Goal: Task Accomplishment & Management: Complete application form

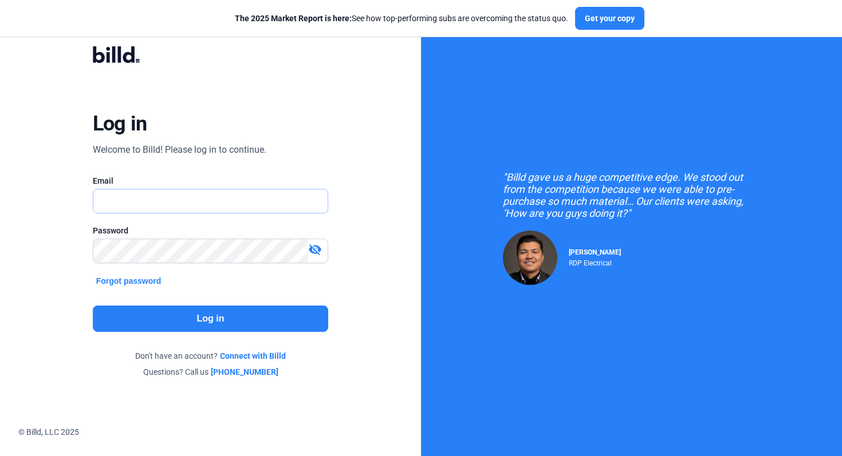
type input "[EMAIL_ADDRESS][DOMAIN_NAME]"
click at [276, 306] on button "Log in" at bounding box center [211, 319] width 236 height 26
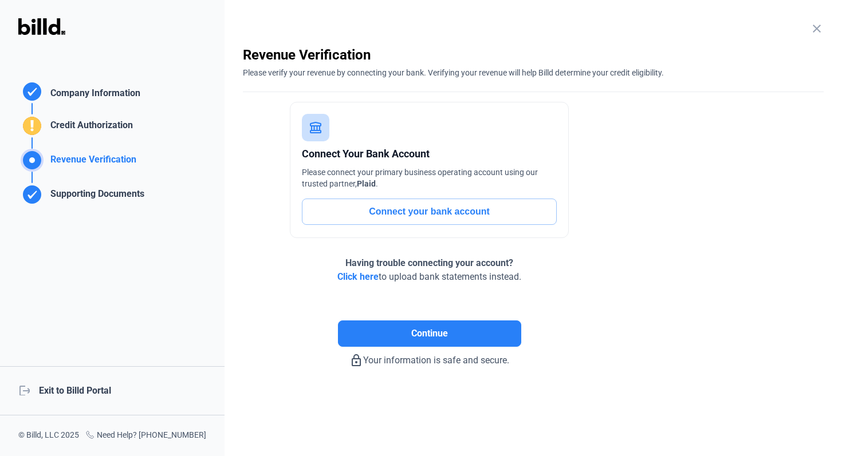
click at [93, 388] on div "logout Exit to Billd Portal" at bounding box center [112, 390] width 224 height 49
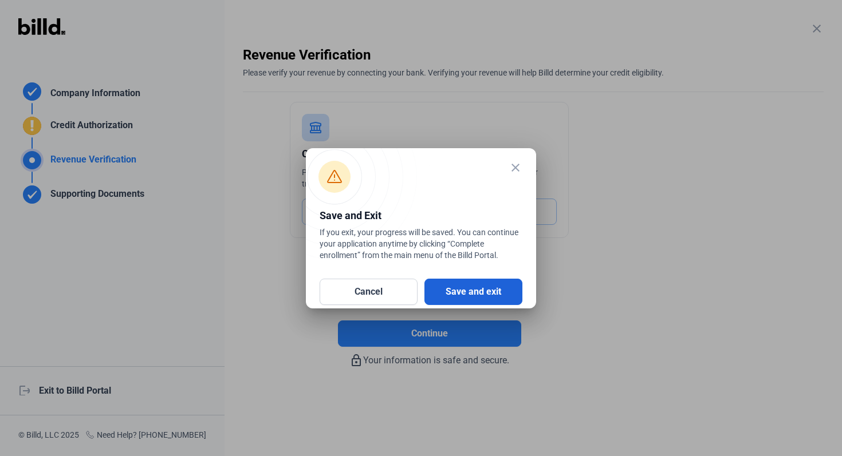
click at [500, 291] on button "Save and exit" at bounding box center [473, 292] width 98 height 26
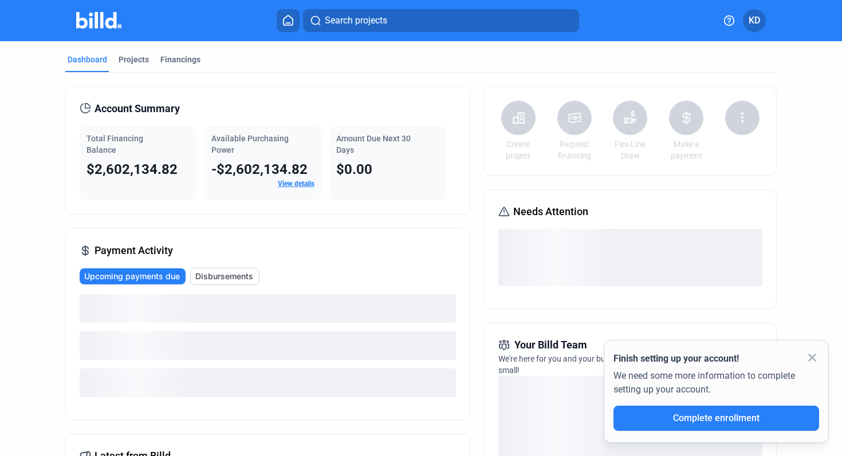
click at [574, 118] on icon at bounding box center [574, 118] width 14 height 14
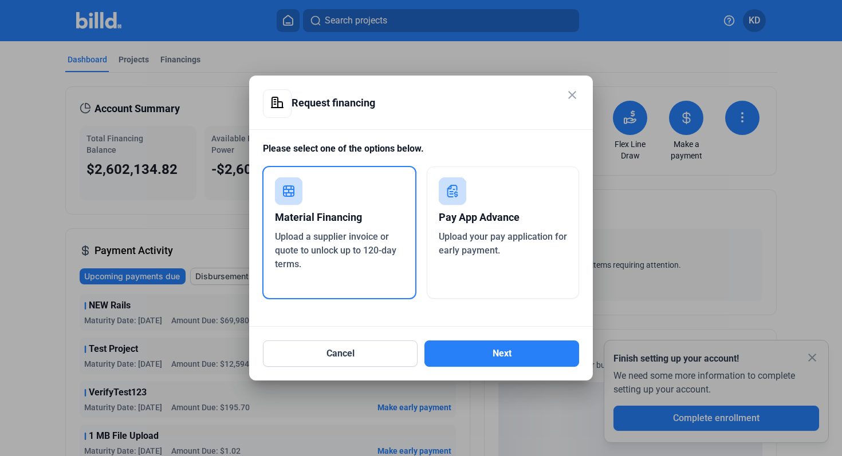
click at [459, 240] on span "Upload your pay application for early payment." at bounding box center [503, 243] width 128 height 25
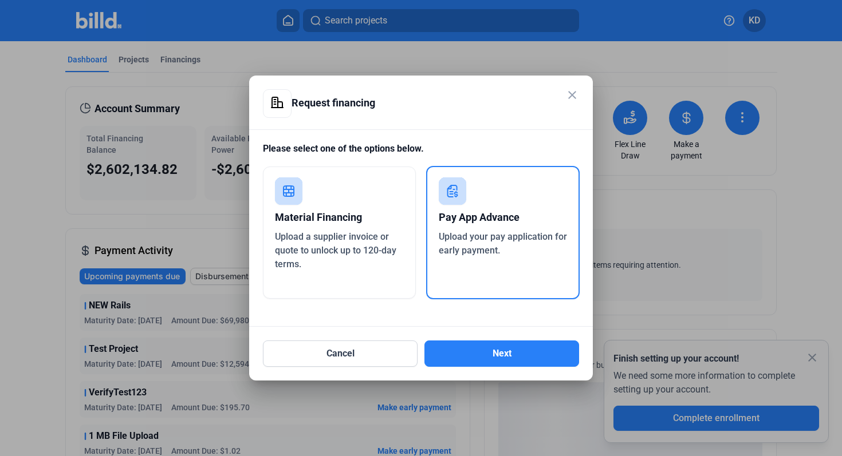
click at [572, 90] on mat-icon "close" at bounding box center [572, 95] width 14 height 14
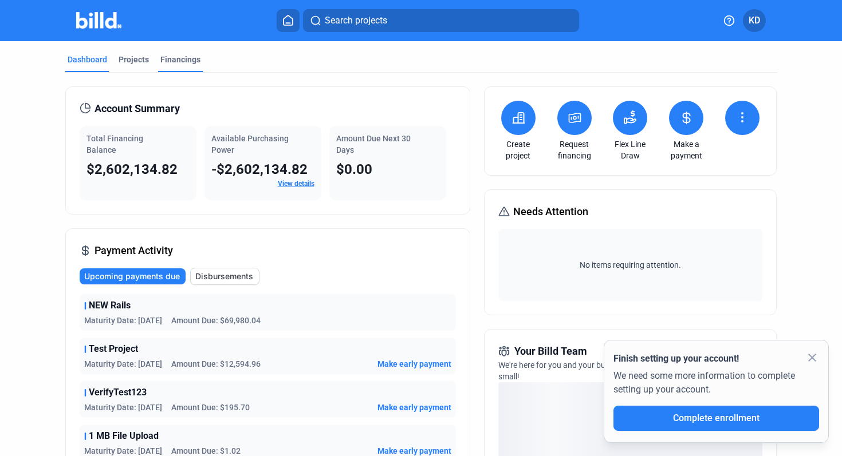
click at [189, 58] on div "Financings" at bounding box center [180, 59] width 40 height 11
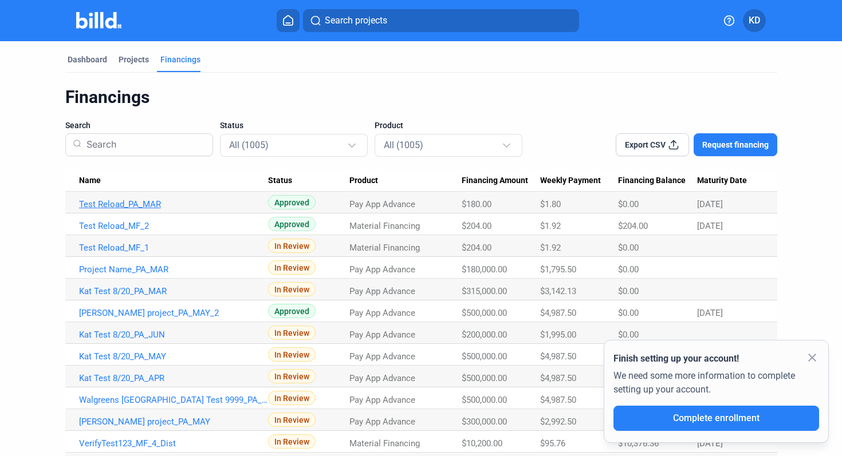
click at [149, 205] on link "Test Reload_PA_MAR" at bounding box center [173, 204] width 189 height 10
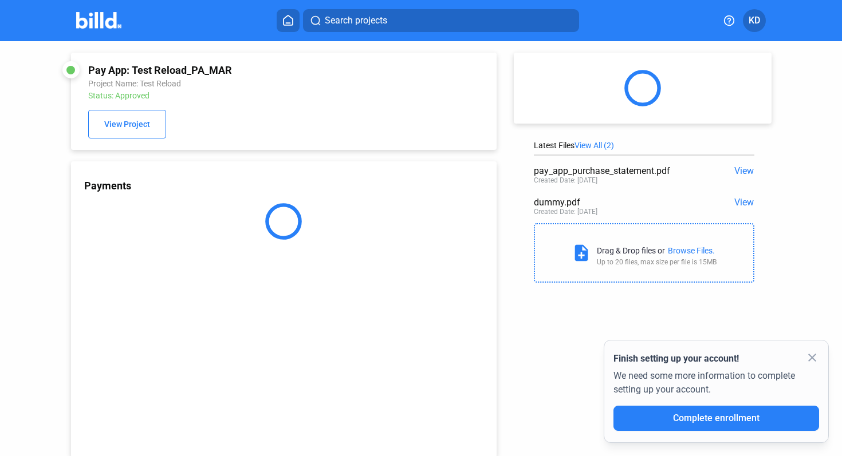
click at [805, 354] on mat-icon "close" at bounding box center [812, 358] width 14 height 14
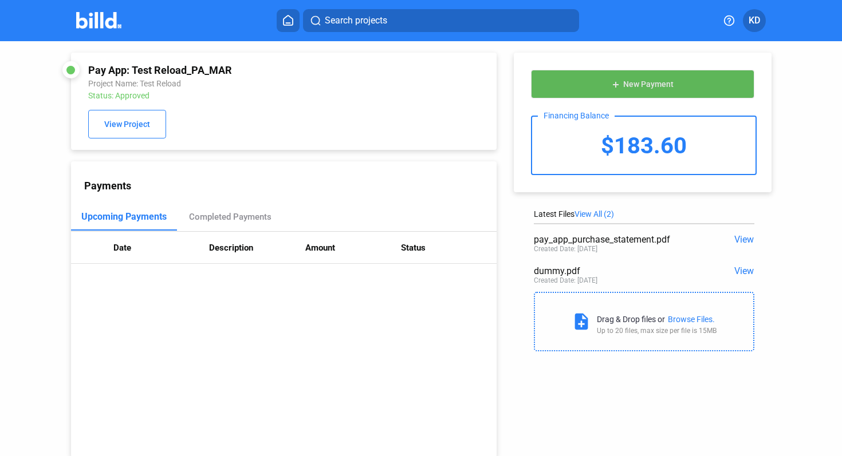
click at [690, 94] on button "add New Payment" at bounding box center [642, 84] width 223 height 29
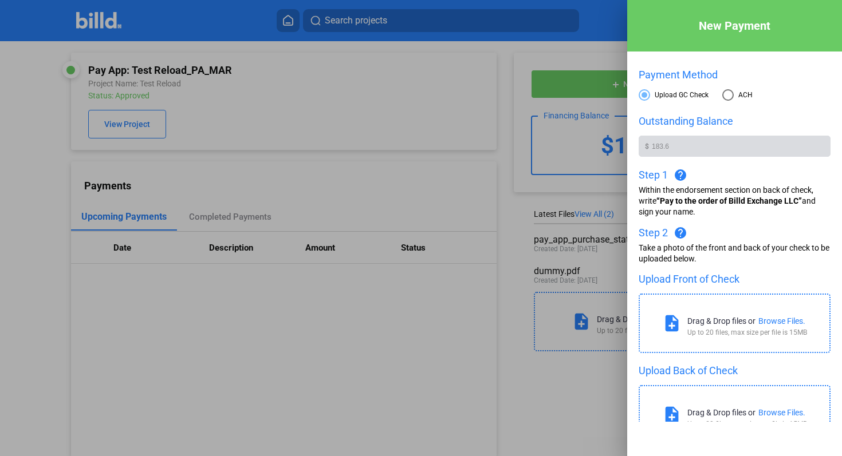
click at [728, 97] on span at bounding box center [727, 94] width 11 height 11
click at [728, 97] on input "ACH" at bounding box center [727, 94] width 11 height 11
radio input "true"
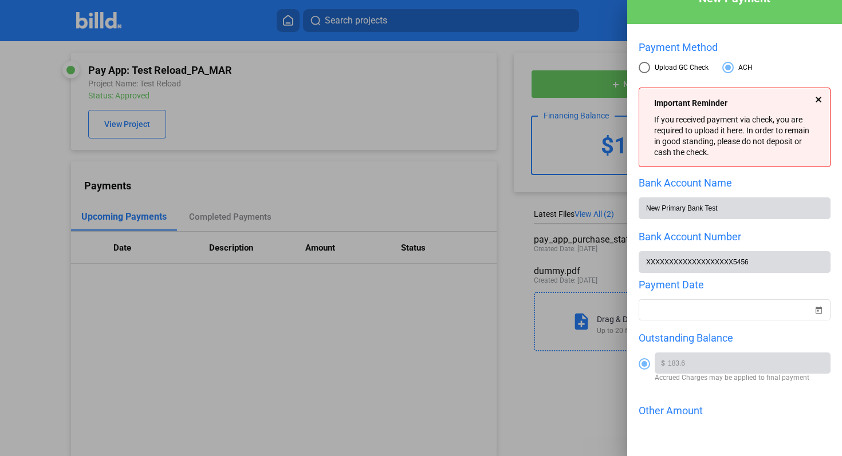
scroll to position [15, 0]
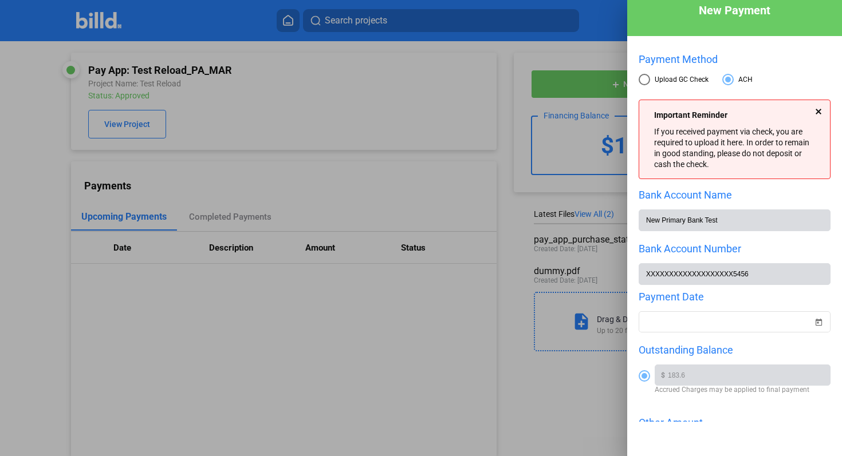
click at [645, 80] on span at bounding box center [643, 79] width 11 height 11
click at [645, 80] on input "Upload GC Check" at bounding box center [643, 79] width 11 height 11
radio input "true"
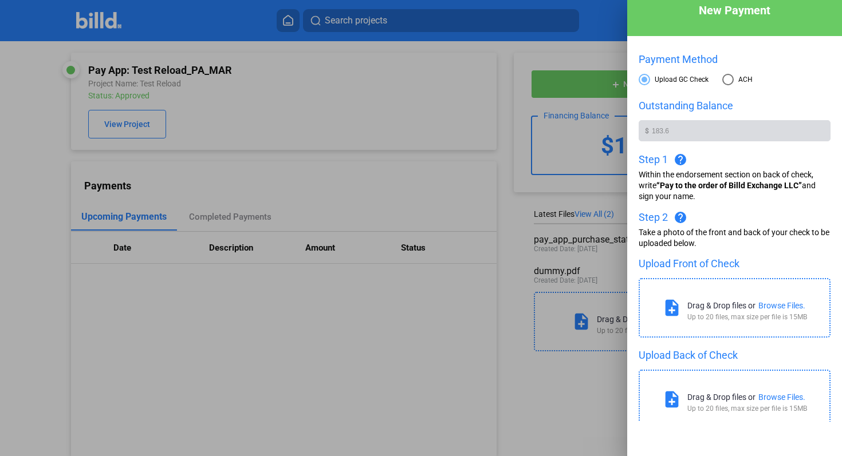
click at [730, 78] on span at bounding box center [727, 79] width 11 height 11
click at [730, 78] on input "ACH" at bounding box center [727, 79] width 11 height 11
radio input "true"
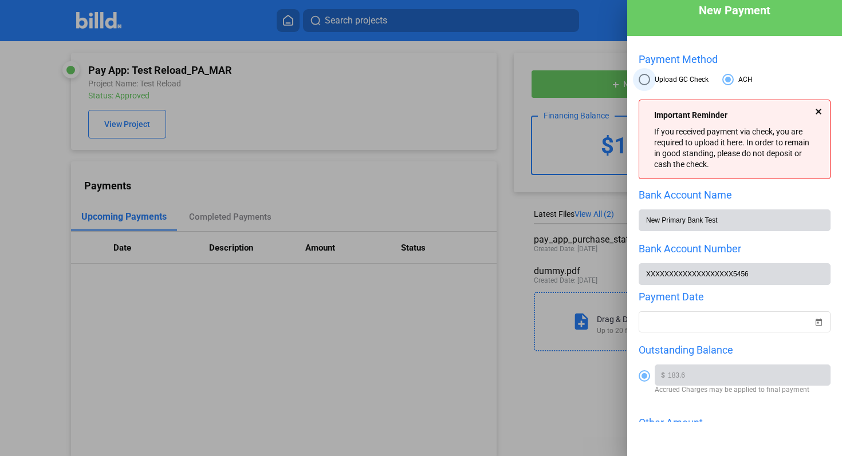
click at [641, 84] on span at bounding box center [643, 79] width 11 height 11
click at [641, 84] on input "Upload GC Check" at bounding box center [643, 79] width 11 height 11
radio input "true"
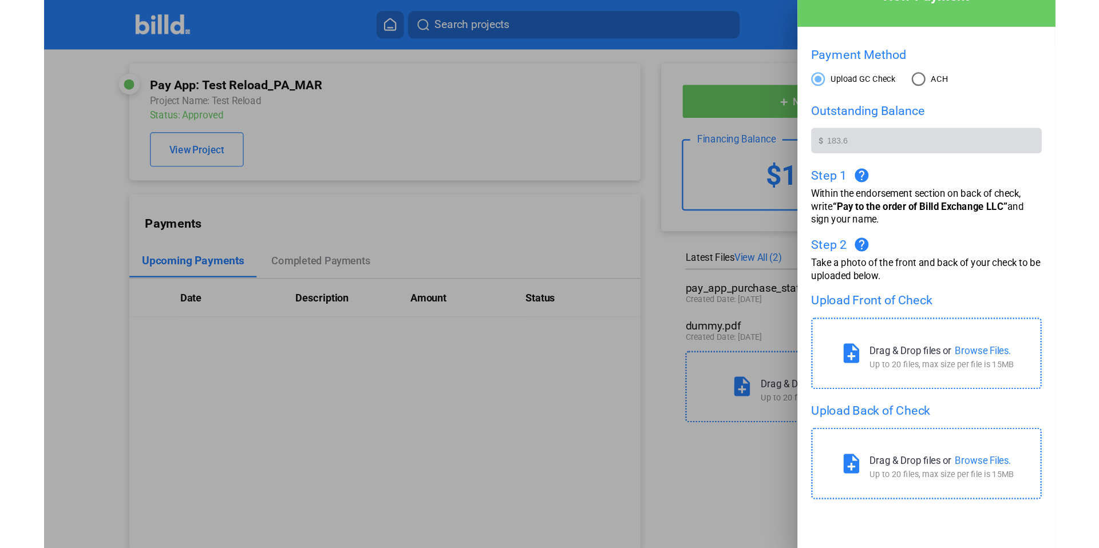
scroll to position [26, 0]
